Goal: Transaction & Acquisition: Purchase product/service

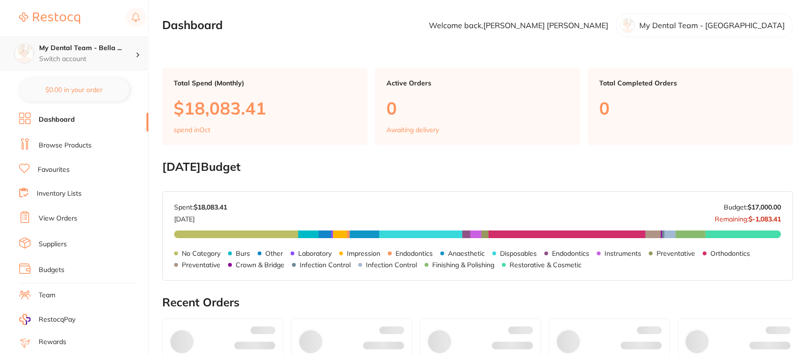
click at [111, 63] on div "My Dental Team - Bella ... Switch account" at bounding box center [74, 53] width 148 height 34
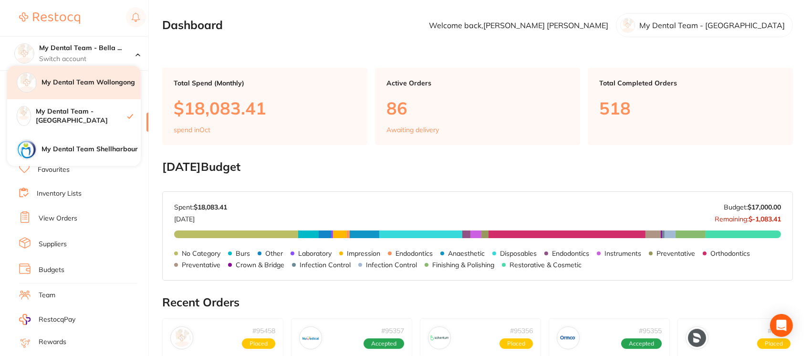
click at [121, 86] on h4 "My Dental Team Wollongong" at bounding box center [91, 83] width 99 height 10
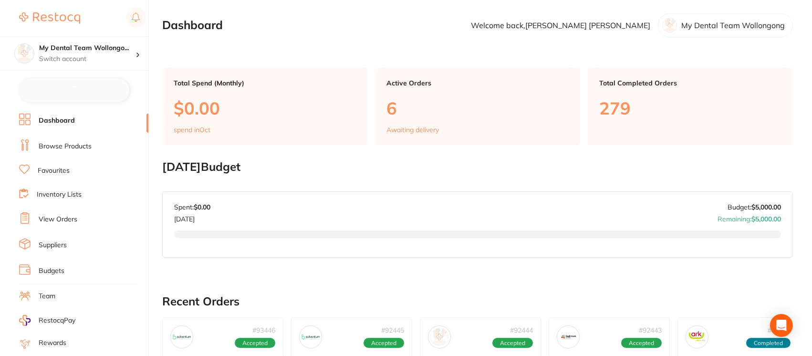
checkbox input "false"
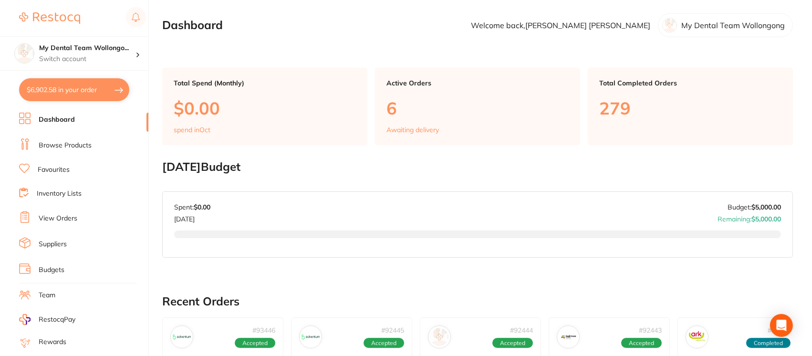
click at [70, 216] on link "View Orders" at bounding box center [58, 219] width 39 height 10
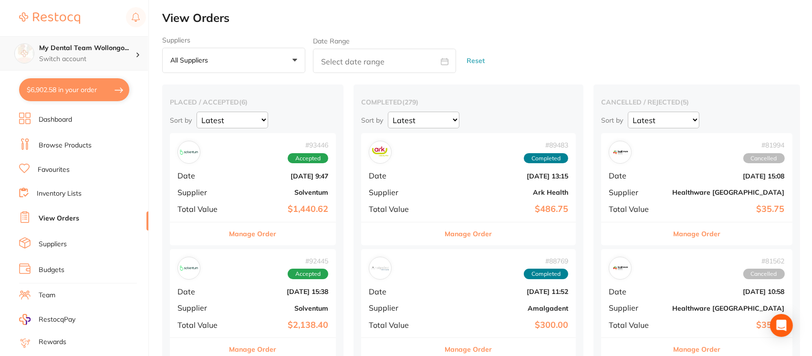
click at [69, 38] on div "My Dental Team Wollongo... Switch account" at bounding box center [74, 53] width 148 height 34
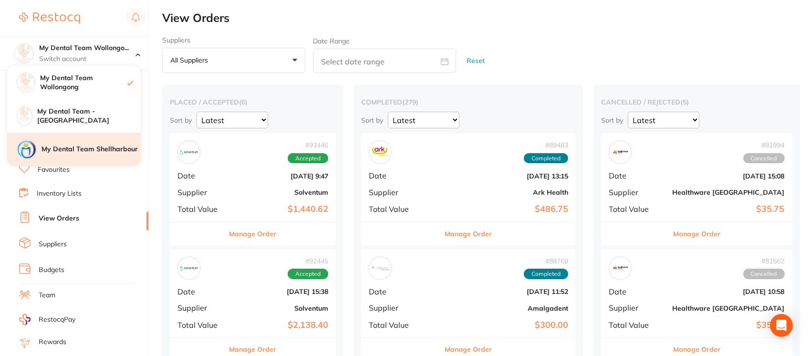
click at [79, 148] on h4 "My Dental Team Shellharbour" at bounding box center [91, 150] width 99 height 10
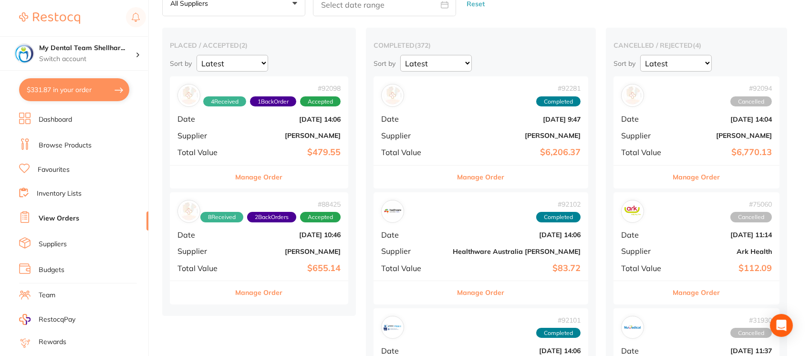
scroll to position [54, 0]
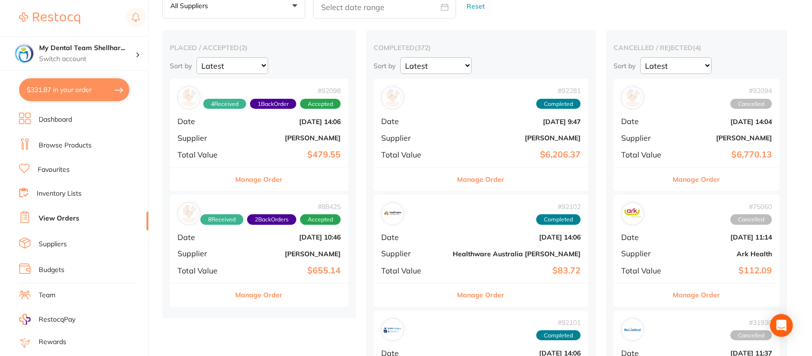
click at [82, 83] on button "$331.87 in your order" at bounding box center [74, 89] width 110 height 23
checkbox input "true"
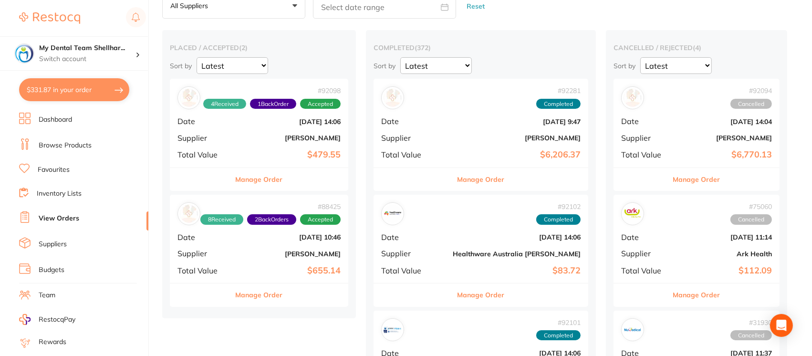
checkbox input "true"
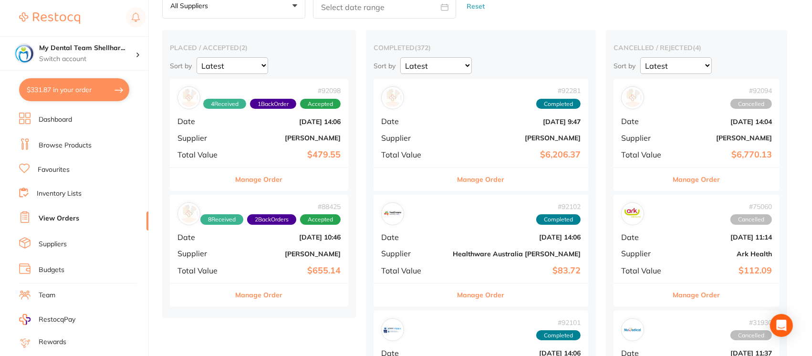
checkbox input "true"
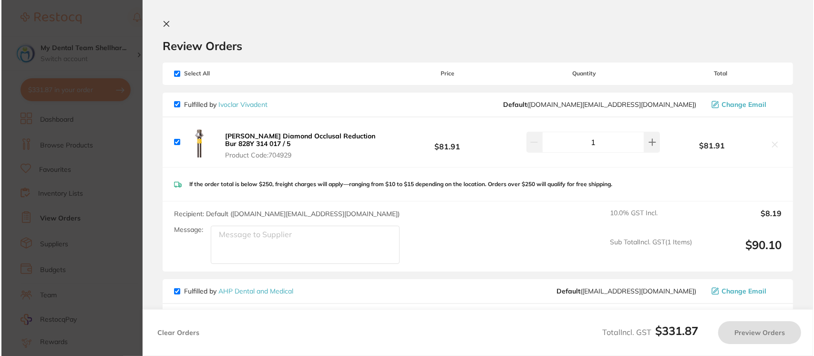
scroll to position [0, 0]
